Goal: Information Seeking & Learning: Learn about a topic

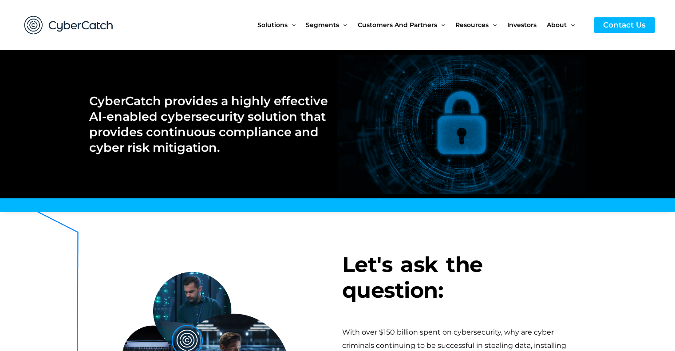
click at [524, 28] on span "Investors" at bounding box center [522, 24] width 29 height 37
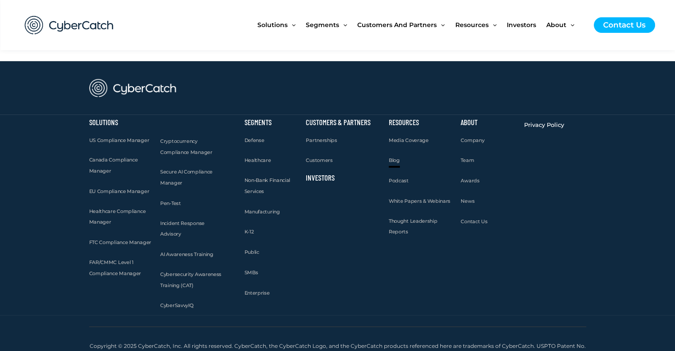
scroll to position [2824, 0]
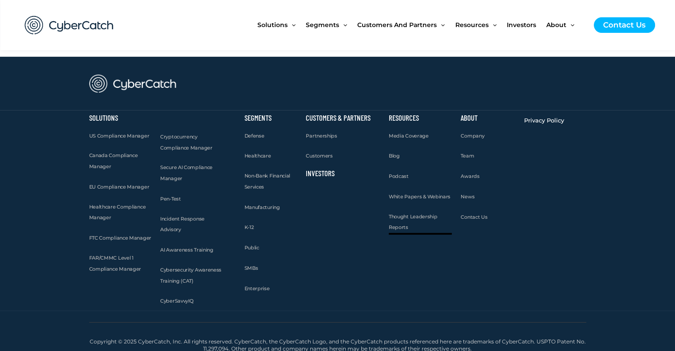
click at [407, 217] on link "Thought Leadership Reports" at bounding box center [421, 222] width 64 height 22
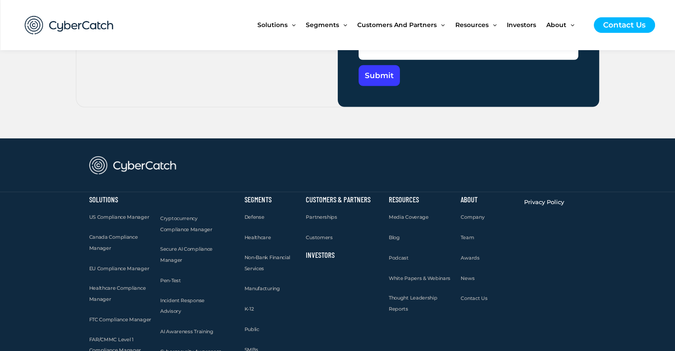
scroll to position [2798, 0]
